Goal: Transaction & Acquisition: Purchase product/service

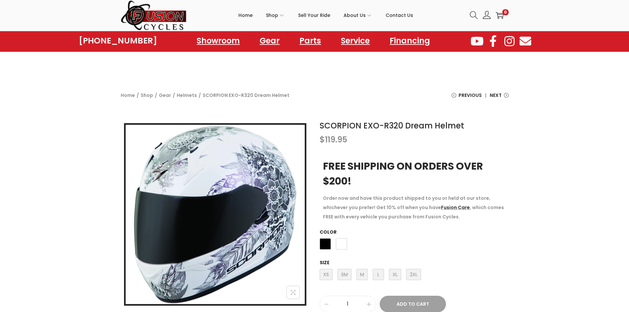
scroll to position [33, 0]
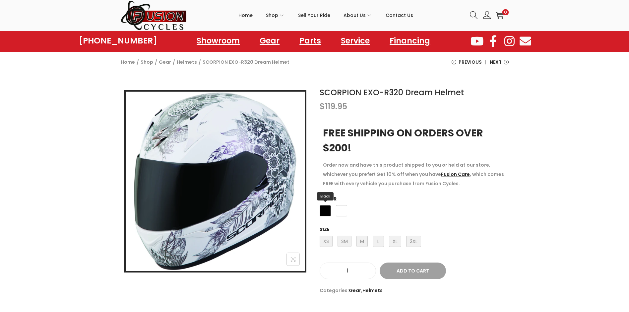
click at [327, 208] on span "Black" at bounding box center [325, 210] width 11 height 11
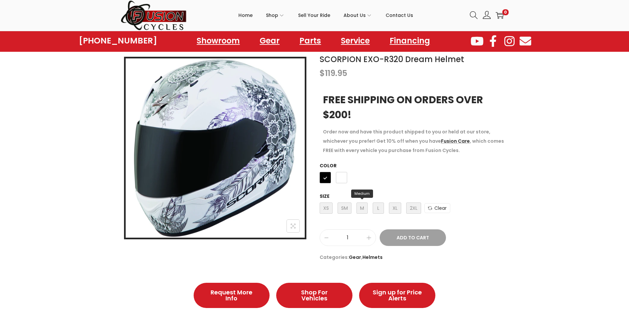
click at [362, 208] on span "M Medium" at bounding box center [362, 207] width 11 height 11
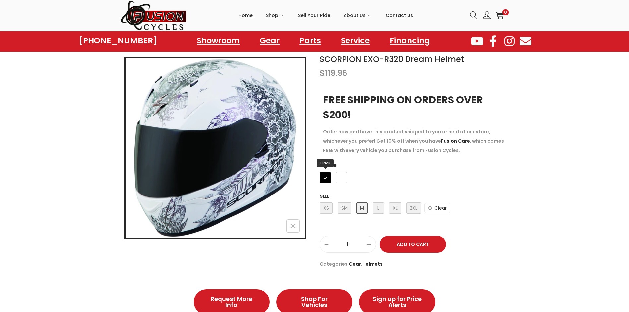
click at [325, 182] on span "Black" at bounding box center [325, 177] width 11 height 11
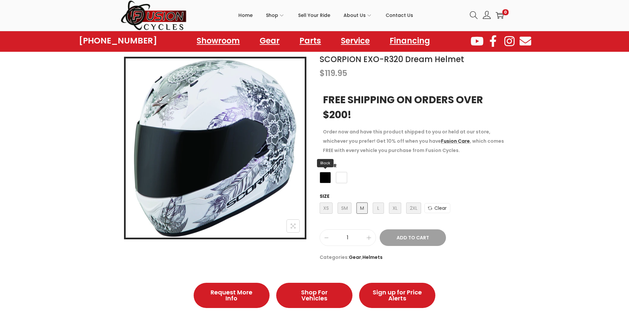
click at [323, 175] on span "Black" at bounding box center [325, 177] width 11 height 11
